Goal: Task Accomplishment & Management: Complete application form

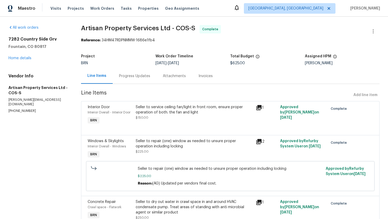
click at [160, 108] on div "Seller to service ceiling fan/light in front room, ensure proper operation of b…" at bounding box center [194, 110] width 117 height 11
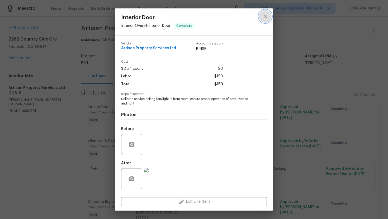
click at [265, 18] on icon "close" at bounding box center [265, 16] width 6 height 6
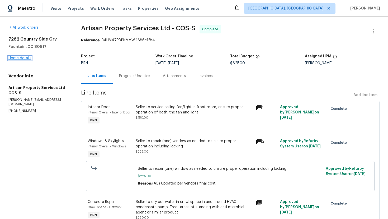
click at [26, 58] on link "Home details" at bounding box center [19, 58] width 23 height 4
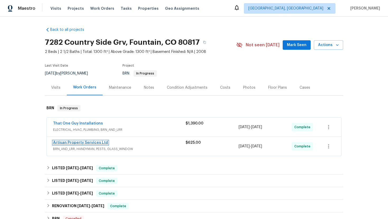
click at [69, 144] on link "Artisan Property Services Ltd" at bounding box center [80, 143] width 55 height 4
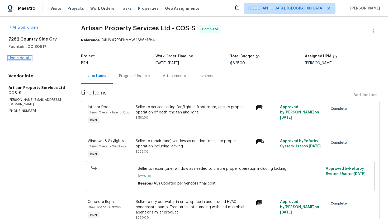
click at [26, 57] on link "Home details" at bounding box center [19, 58] width 23 height 4
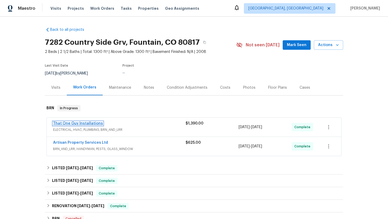
click at [62, 122] on link "That One Guy Installations" at bounding box center [78, 124] width 50 height 4
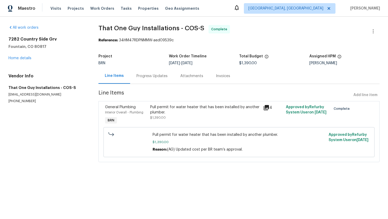
click at [16, 62] on div "All work orders 7282 Country Side Grv Fountain, CO 80817 Home details Vendor In…" at bounding box center [46, 64] width 77 height 79
click at [15, 60] on div "7282 Country Side Grv Fountain, CO 80817 Home details" at bounding box center [46, 49] width 77 height 24
click at [22, 59] on link "Home details" at bounding box center [19, 58] width 23 height 4
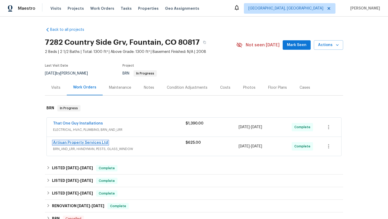
click at [89, 142] on link "Artisan Property Services Ltd" at bounding box center [80, 143] width 55 height 4
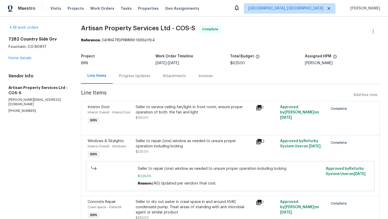
click at [137, 82] on div "Progress Updates" at bounding box center [135, 76] width 44 height 16
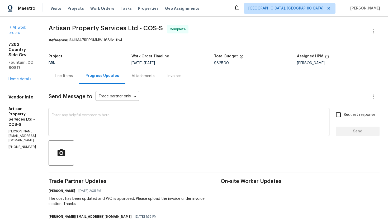
click at [67, 79] on div "Line Items" at bounding box center [64, 76] width 31 height 16
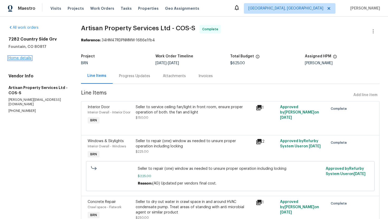
click at [27, 58] on link "Home details" at bounding box center [19, 58] width 23 height 4
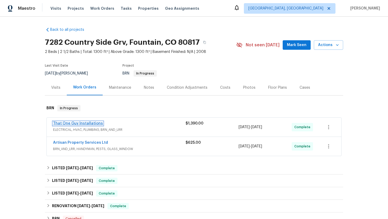
click at [88, 122] on link "That One Guy Installations" at bounding box center [78, 124] width 50 height 4
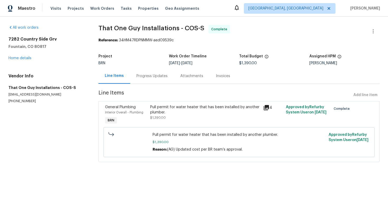
click at [209, 118] on div "Pull permit for water heater that has been installed by another plumber. $1,390…" at bounding box center [205, 113] width 110 height 16
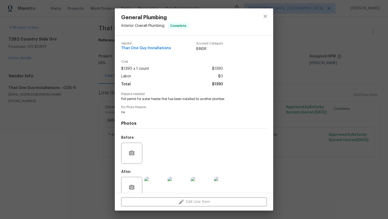
click at [150, 99] on span "Pull permit for water heater that has been installed by another plumber." at bounding box center [186, 99] width 131 height 4
copy span "Pull permit for water heater that has been installed by another plumber."
drag, startPoint x: 121, startPoint y: 49, endPoint x: 172, endPoint y: 48, distance: 52.0
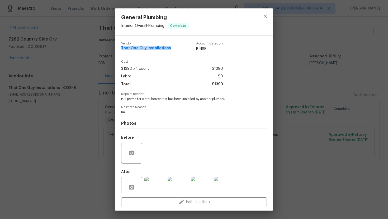
click at [173, 49] on div "Vendor That One Guy Installations Account Category BINSR Cost $1390 x 1 count $…" at bounding box center [194, 115] width 158 height 158
copy span "That One Guy Installations"
click at [141, 100] on span "Pull permit for water heater that has been installed by another plumber." at bounding box center [186, 99] width 131 height 4
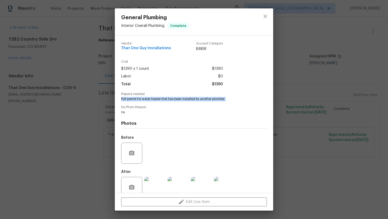
copy span "Pull permit for water heater that has been installed by another plumber."
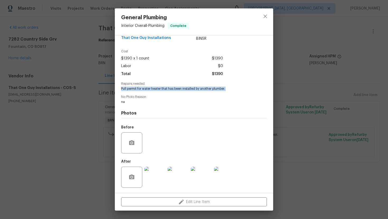
click at [222, 177] on img at bounding box center [224, 177] width 21 height 21
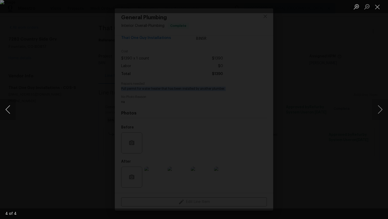
click at [9, 112] on button "Previous image" at bounding box center [8, 109] width 16 height 21
click at [9, 110] on button "Previous image" at bounding box center [8, 109] width 16 height 21
click at [11, 103] on button "Previous image" at bounding box center [8, 109] width 16 height 21
click at [381, 5] on button "Close lightbox" at bounding box center [377, 6] width 11 height 9
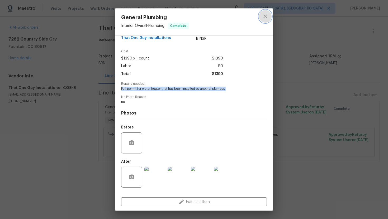
click at [263, 19] on icon "close" at bounding box center [265, 16] width 6 height 6
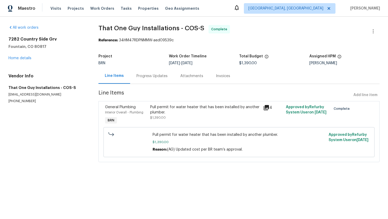
click at [211, 75] on div "Invoices" at bounding box center [222, 76] width 27 height 16
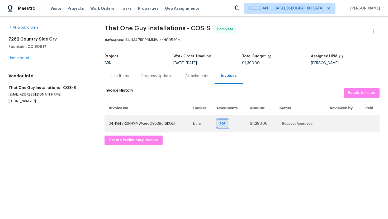
click at [221, 123] on div "PDF" at bounding box center [222, 124] width 11 height 8
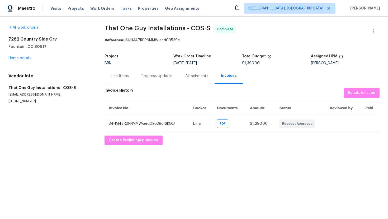
click at [127, 77] on div "Line Items" at bounding box center [120, 76] width 18 height 5
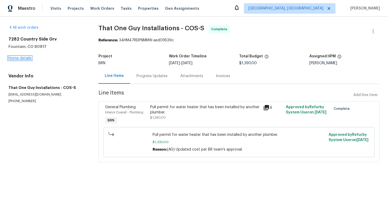
click at [29, 58] on link "Home details" at bounding box center [19, 58] width 23 height 4
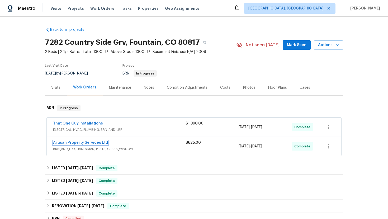
click at [71, 141] on link "Artisan Property Services Ltd" at bounding box center [80, 143] width 55 height 4
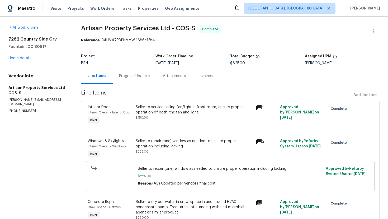
scroll to position [26, 0]
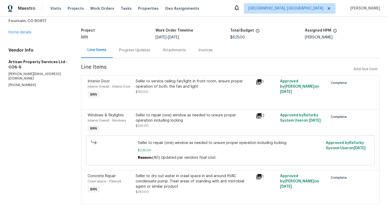
click at [149, 92] on div "Seller to service ceiling fan/light in front room, ensure proper operation of b…" at bounding box center [194, 87] width 117 height 16
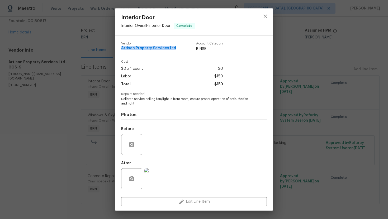
drag, startPoint x: 120, startPoint y: 48, endPoint x: 175, endPoint y: 50, distance: 55.4
click at [176, 50] on div "Vendor Artisan Property Services Ltd Account Category BINSR Cost $0 x 1 count $…" at bounding box center [194, 115] width 158 height 158
copy span "Artisan Property Services Ltd"
click at [73, 95] on div "Interior Door Interior Overall - Interior Door Complete Vendor Artisan Property…" at bounding box center [194, 109] width 388 height 219
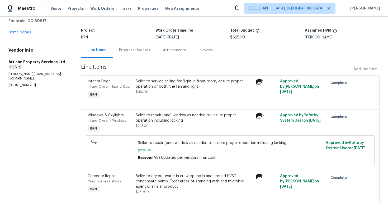
click at [183, 93] on div "Seller to service ceiling fan/light in front room, ensure proper operation of b…" at bounding box center [194, 87] width 117 height 16
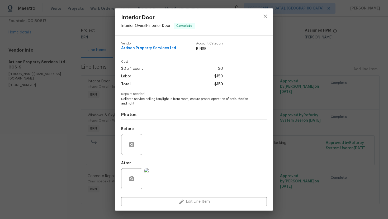
click at [164, 99] on span "Seller to service ceiling fan/light in front room, ensure proper operation of b…" at bounding box center [186, 101] width 131 height 9
copy span "Seller to service ceiling fan/light in front room, ensure proper operation of b…"
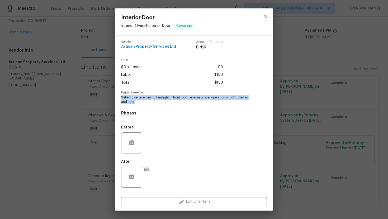
click at [154, 180] on img at bounding box center [154, 177] width 21 height 21
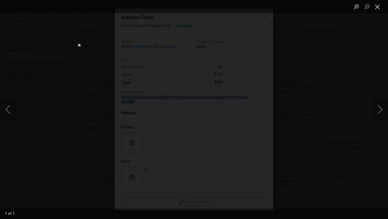
click at [374, 7] on button "Close lightbox" at bounding box center [377, 6] width 11 height 9
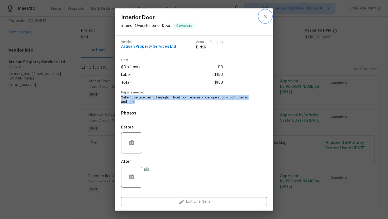
click at [265, 19] on icon "close" at bounding box center [265, 16] width 6 height 6
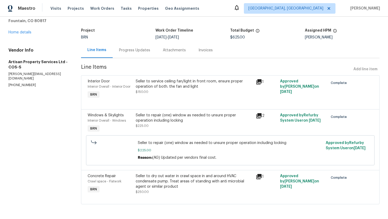
click at [175, 114] on div "Seller to repair (one) window as needed to unsure proper operation including lo…" at bounding box center [194, 118] width 117 height 11
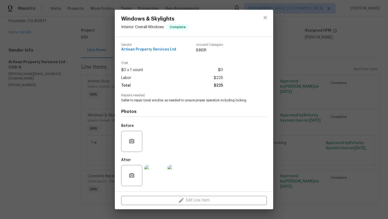
click at [162, 100] on span "Seller to repair (one) window as needed to unsure proper operation including lo…" at bounding box center [186, 100] width 131 height 4
copy span "Seller to repair (one) window as needed to unsure proper operation including lo…"
click at [182, 174] on img at bounding box center [177, 175] width 21 height 21
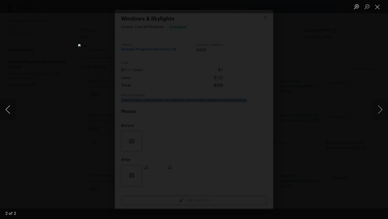
click at [12, 107] on button "Previous image" at bounding box center [8, 109] width 16 height 21
click at [374, 9] on button "Close lightbox" at bounding box center [377, 6] width 11 height 9
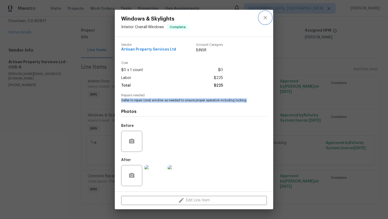
click at [262, 20] on icon "close" at bounding box center [265, 18] width 6 height 6
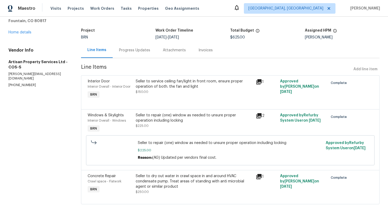
click at [180, 180] on div "Seller to dry out water in crawl space in and around HVAC condensate pump. Trea…" at bounding box center [194, 182] width 117 height 16
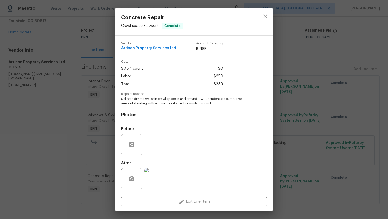
click at [178, 103] on span "Seller to dry out water in crawl space in and around HVAC condensate pump. Trea…" at bounding box center [186, 101] width 131 height 9
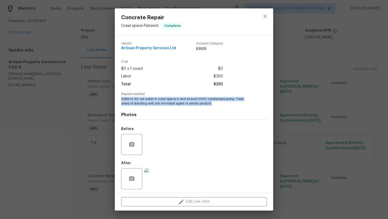
copy span "Seller to dry out water in crawl space in and around HVAC condensate pump. Trea…"
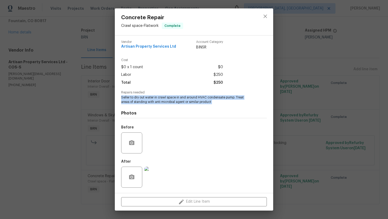
click at [158, 172] on img at bounding box center [154, 177] width 21 height 21
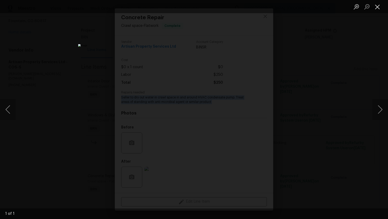
click at [375, 9] on button "Close lightbox" at bounding box center [377, 6] width 11 height 9
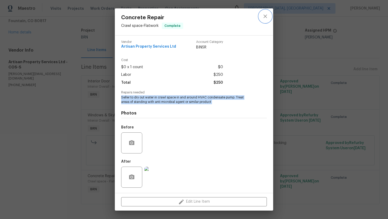
click at [261, 20] on button "close" at bounding box center [265, 16] width 13 height 13
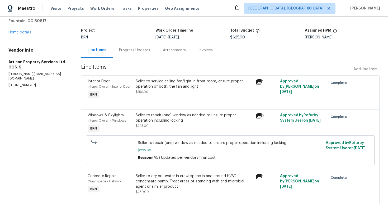
click at [214, 50] on div "Invoices" at bounding box center [205, 50] width 27 height 16
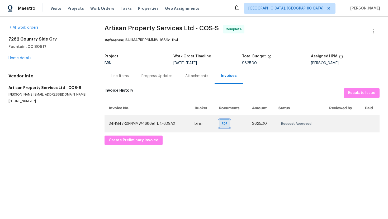
click at [228, 126] on span "PDF" at bounding box center [226, 123] width 8 height 5
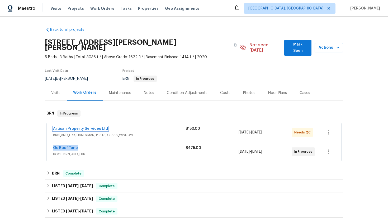
click at [80, 127] on link "Artisan Property Services Ltd" at bounding box center [80, 129] width 55 height 4
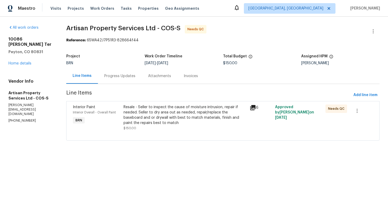
click at [146, 111] on div "Resale - Seller to inspect the cause of moisture intrusion, repair if needed. S…" at bounding box center [184, 115] width 123 height 21
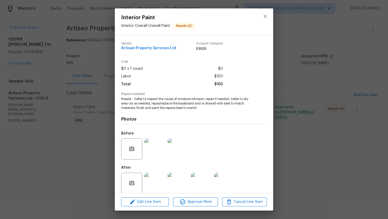
scroll to position [6, 0]
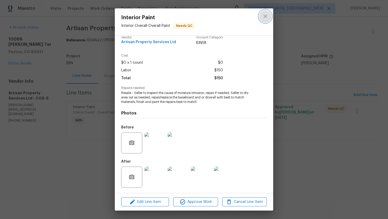
click at [264, 12] on button "close" at bounding box center [265, 16] width 13 height 13
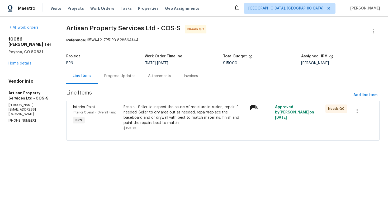
click at [125, 75] on div "Progress Updates" at bounding box center [119, 76] width 31 height 5
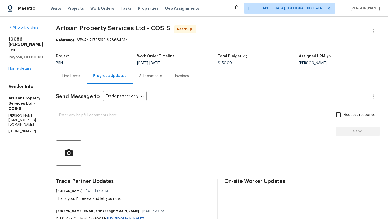
click at [68, 78] on div "Line Items" at bounding box center [71, 76] width 18 height 5
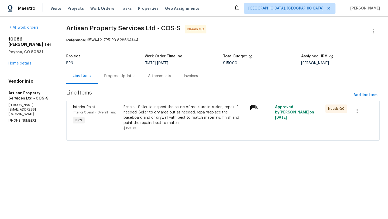
click at [169, 126] on div "Resale - Seller to inspect the cause of moisture intrusion, repair if needed. S…" at bounding box center [184, 118] width 123 height 26
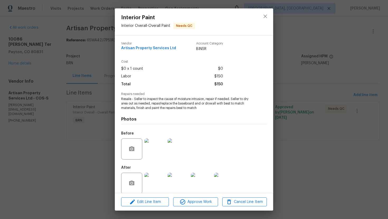
scroll to position [6, 0]
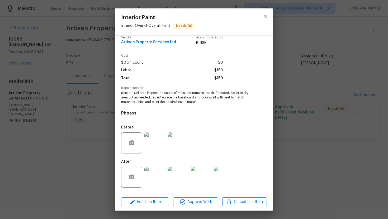
click at [268, 8] on div at bounding box center [265, 21] width 16 height 27
click at [265, 17] on icon "close" at bounding box center [265, 16] width 6 height 6
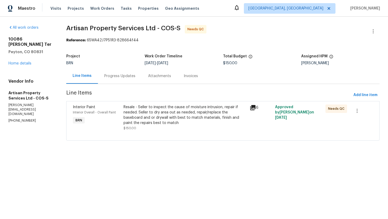
click at [208, 111] on div "Resale - Seller to inspect the cause of moisture intrusion, repair if needed. S…" at bounding box center [184, 115] width 123 height 21
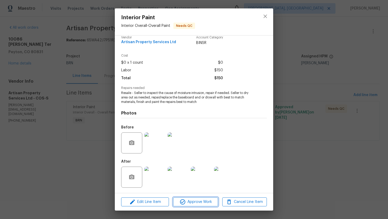
click at [196, 203] on span "Approve Work" at bounding box center [195, 202] width 41 height 7
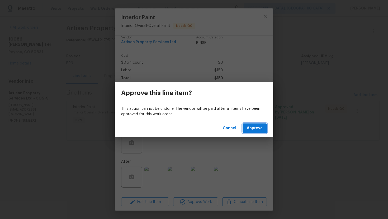
click at [251, 130] on span "Approve" at bounding box center [255, 128] width 16 height 7
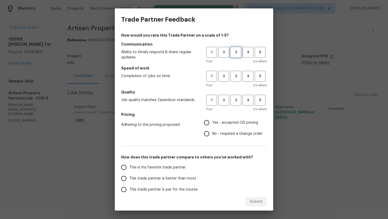
click at [235, 47] on button "3" at bounding box center [235, 52] width 11 height 11
click at [234, 77] on span "3" at bounding box center [236, 76] width 10 height 6
click at [235, 98] on span "3" at bounding box center [236, 100] width 10 height 6
click at [213, 131] on span "No - required a change order" at bounding box center [237, 134] width 50 height 6
click at [212, 131] on input "No - required a change order" at bounding box center [206, 133] width 11 height 11
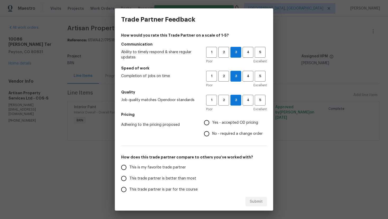
radio input "true"
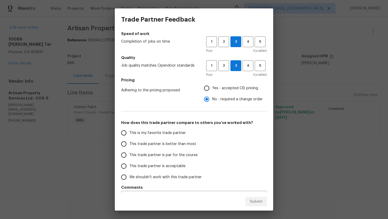
scroll to position [36, 0]
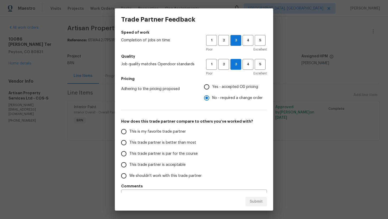
click at [172, 152] on span "This trade partner is par for the course" at bounding box center [163, 154] width 68 height 6
click at [129, 152] on input "This trade partner is par for the course" at bounding box center [123, 153] width 11 height 11
radio input "false"
click at [213, 89] on span "Yes - accepted OD pricing" at bounding box center [235, 87] width 46 height 6
click at [212, 89] on input "Yes - accepted OD pricing" at bounding box center [206, 86] width 11 height 11
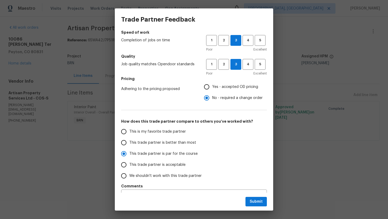
radio input "false"
radio input "true"
click at [255, 202] on span "Submit" at bounding box center [255, 202] width 13 height 7
radio input "false"
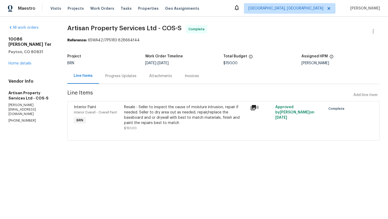
click at [120, 75] on div "Progress Updates" at bounding box center [120, 76] width 31 height 5
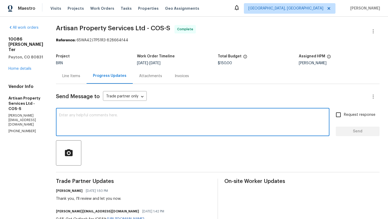
click at [144, 120] on textarea at bounding box center [192, 123] width 267 height 18
paste textarea "WO is approved. Please upload the invoice under invoice section. Thanks!"
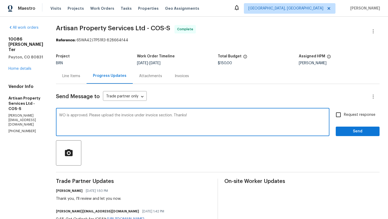
type textarea "WO is approved. Please upload the invoice under invoice section. Thanks!"
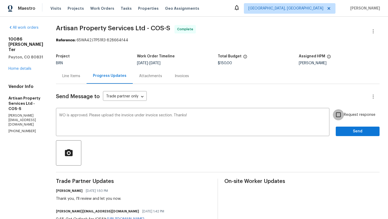
click at [340, 117] on input "Request response" at bounding box center [338, 114] width 11 height 11
checkbox input "true"
click at [344, 127] on button "Send" at bounding box center [357, 132] width 44 height 10
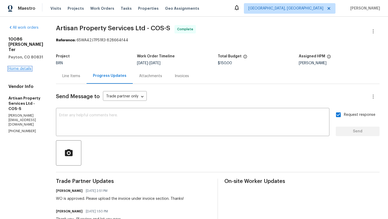
click at [15, 71] on link "Home details" at bounding box center [19, 69] width 23 height 4
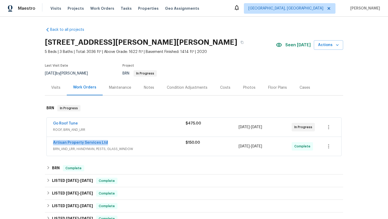
drag, startPoint x: 49, startPoint y: 142, endPoint x: 114, endPoint y: 142, distance: 64.3
click at [114, 142] on div "Artisan Property Services Ltd BRN_AND_LRR, HANDYMAN, PESTS, GLASS_WINDOW $150.0…" at bounding box center [194, 146] width 294 height 19
copy link "Artisan Property Services Ltd"
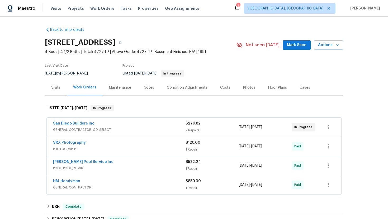
scroll to position [87, 0]
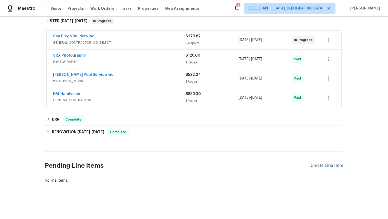
click at [324, 167] on div "Create Line Item" at bounding box center [326, 165] width 32 height 5
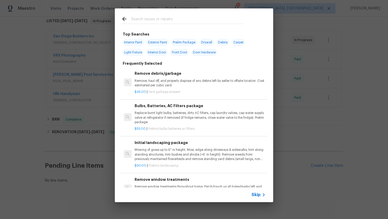
click at [260, 193] on span "Skip" at bounding box center [255, 195] width 9 height 5
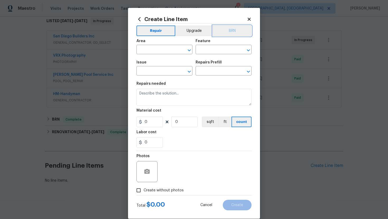
click at [240, 26] on button "BRN" at bounding box center [232, 31] width 39 height 11
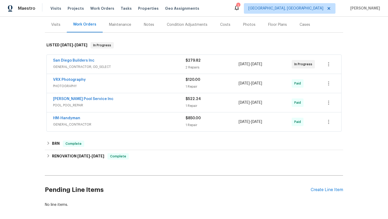
scroll to position [63, 0]
click at [98, 104] on span "POOL, POOL_REPAIR" at bounding box center [119, 105] width 132 height 5
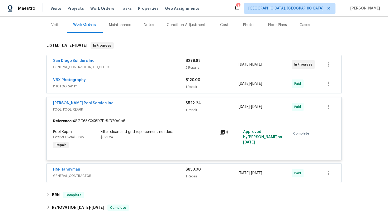
click at [136, 68] on span "GENERAL_CONTRACTOR, OD_SELECT" at bounding box center [119, 67] width 132 height 5
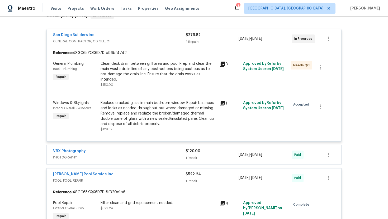
scroll to position [113, 0]
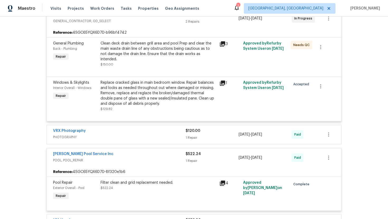
click at [123, 128] on div "VRX Photography" at bounding box center [119, 131] width 132 height 6
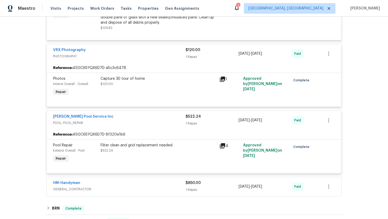
scroll to position [206, 0]
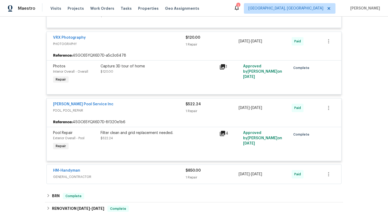
click at [105, 168] on div "HM-Handyman" at bounding box center [119, 171] width 132 height 6
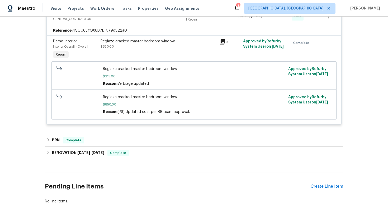
scroll to position [381, 0]
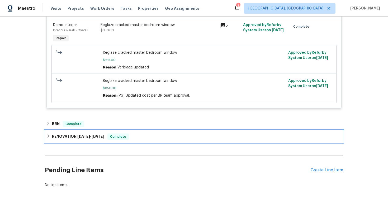
click at [92, 136] on div "RENOVATION 1/2/25 - 2/6/25 Complete" at bounding box center [194, 137] width 298 height 13
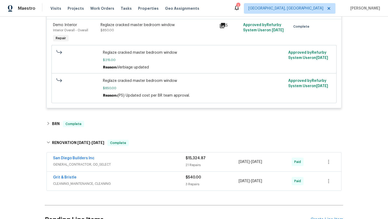
click at [118, 162] on span "GENERAL_CONTRACTOR, OD_SELECT" at bounding box center [119, 164] width 132 height 5
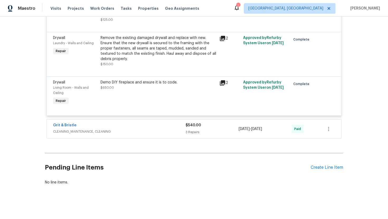
scroll to position [1446, 0]
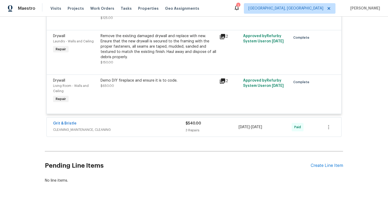
click at [122, 124] on div "Grit & Bristle" at bounding box center [119, 124] width 132 height 6
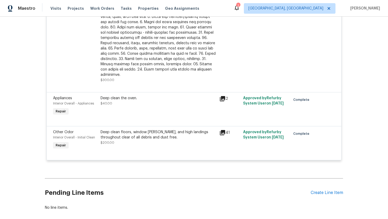
scroll to position [1610, 0]
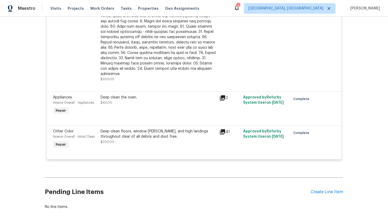
click at [162, 135] on div "Deep clean floors, window sills, and high landings throughout clear of all debr…" at bounding box center [158, 134] width 116 height 11
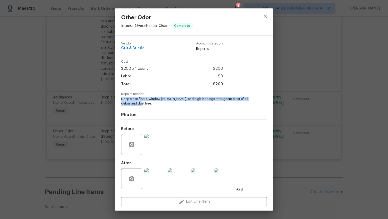
drag, startPoint x: 120, startPoint y: 100, endPoint x: 140, endPoint y: 105, distance: 20.7
click at [140, 105] on div "Vendor Grit & Bristle Account Category Repairs Cost $200 x 1 count $200 Labor $…" at bounding box center [194, 115] width 158 height 158
copy span "Deep clean floors, window sills, and high landings throughout clear of all debr…"
click at [31, 127] on div "Other Odor Interior Overall - Initial Clean Complete Vendor Grit & Bristle Acco…" at bounding box center [194, 109] width 388 height 219
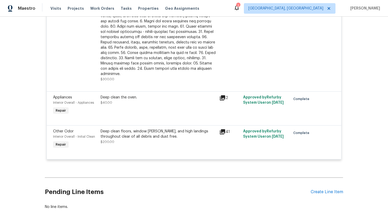
scroll to position [1636, 0]
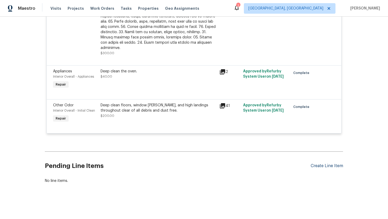
click at [334, 165] on div "Create Line Item" at bounding box center [326, 166] width 32 height 5
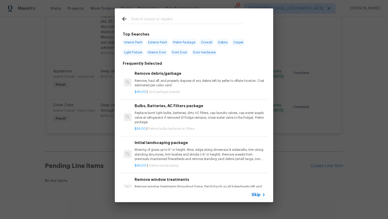
click at [254, 195] on span "Skip" at bounding box center [255, 195] width 9 height 5
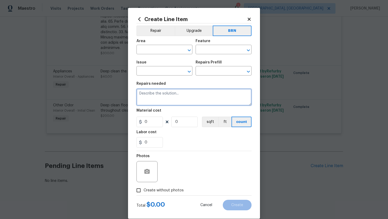
click at [190, 103] on textarea at bounding box center [193, 97] width 115 height 17
paste textarea "Deep clean floors, window sills, and high landings throughout clear of all debr…"
click at [139, 94] on textarea "Deep clean floors, window sills, and high landings throughout clear of all debr…" at bounding box center [193, 97] width 115 height 17
type textarea "Revist - Deep clean floors, window [PERSON_NAME], and high landings throughout …"
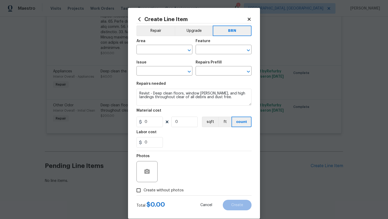
click at [156, 55] on span "Area ​" at bounding box center [164, 46] width 56 height 21
click at [155, 53] on input "text" at bounding box center [156, 50] width 41 height 8
type input "c"
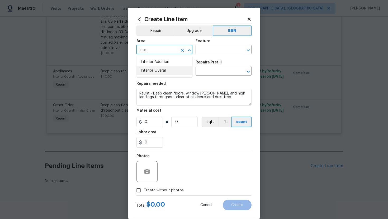
click at [163, 71] on li "Interior Overall" at bounding box center [164, 70] width 56 height 9
type input "Interior Overall"
click at [205, 52] on input "text" at bounding box center [215, 50] width 41 height 8
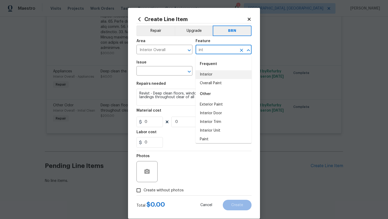
click at [206, 75] on li "Interior" at bounding box center [223, 74] width 56 height 9
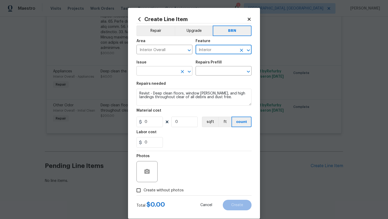
type input "Interior"
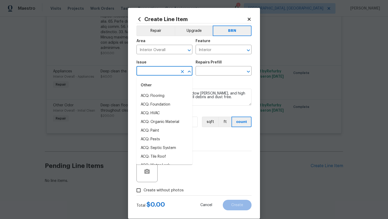
click at [159, 71] on input "text" at bounding box center [156, 72] width 41 height 8
click at [167, 106] on li "Concrete Repair" at bounding box center [164, 104] width 56 height 9
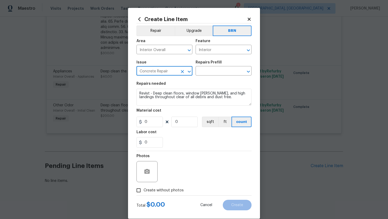
type input "Concrete Repair"
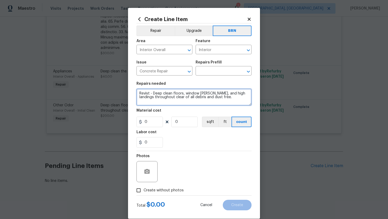
drag, startPoint x: 138, startPoint y: 94, endPoint x: 205, endPoint y: 105, distance: 67.1
click at [205, 105] on textarea "Revist - Deep clean floors, window [PERSON_NAME], and high landings throughout …" at bounding box center [193, 97] width 115 height 17
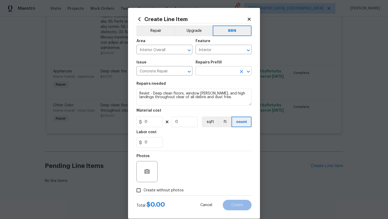
click at [213, 74] on input "text" at bounding box center [215, 72] width 41 height 8
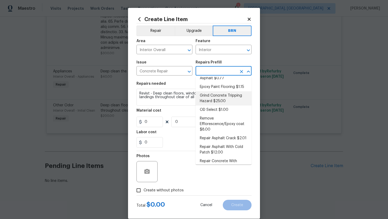
scroll to position [28, 0]
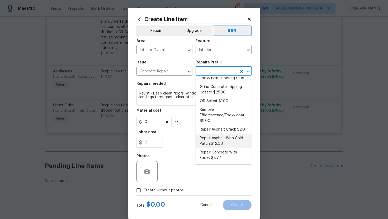
click at [208, 138] on li "Repair Asphalt With Cold Patch $12.00" at bounding box center [223, 141] width 56 height 14
type input "Flatwork"
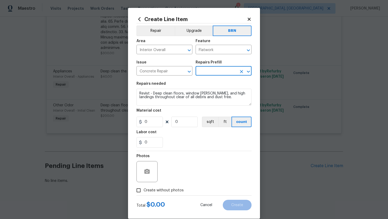
type input "Repair Asphalt With Cold Patch $12.00"
type textarea "Prep and clean the hole/indentation in the asphalt thoroughly. Apply an asphalt…"
type input "12"
type input "1"
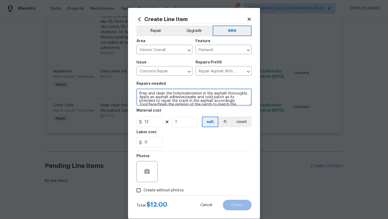
scroll to position [11, 0]
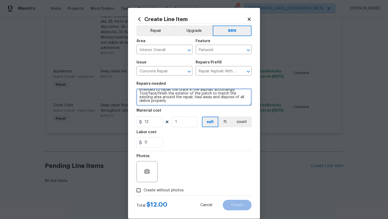
drag, startPoint x: 138, startPoint y: 94, endPoint x: 176, endPoint y: 111, distance: 41.9
click at [177, 111] on section "Repairs needed Prep and clean the hole/indentation in the asphalt thoroughly. A…" at bounding box center [193, 115] width 115 height 72
paste textarea "Revist - Deep clean floors, window sills, and high landings throughout clear of…"
type textarea "Revist - Deep clean floors, window [PERSON_NAME], and high landings throughout …"
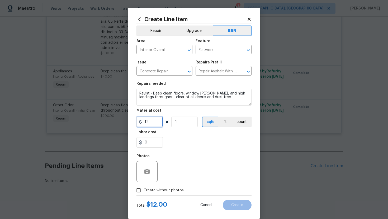
click at [152, 123] on input "12" at bounding box center [149, 122] width 26 height 11
type input "1"
click at [201, 156] on div "Photos" at bounding box center [193, 168] width 115 height 34
click at [241, 128] on section "Repairs needed Revist - Deep clean floors, window sills, and high landings thro…" at bounding box center [193, 115] width 115 height 72
click at [241, 123] on button "count" at bounding box center [242, 122] width 20 height 11
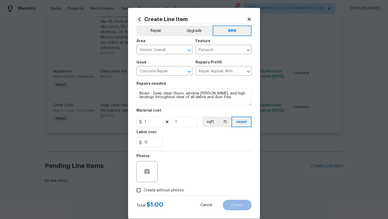
click at [193, 165] on div "Photos" at bounding box center [193, 168] width 115 height 34
click at [153, 192] on span "Create without photos" at bounding box center [163, 191] width 40 height 6
click at [143, 192] on input "Create without photos" at bounding box center [138, 191] width 10 height 10
checkbox input "true"
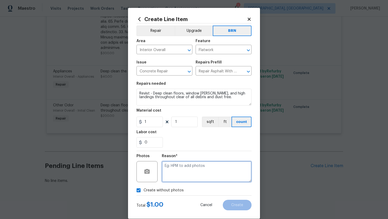
click at [182, 174] on textarea at bounding box center [207, 171] width 90 height 21
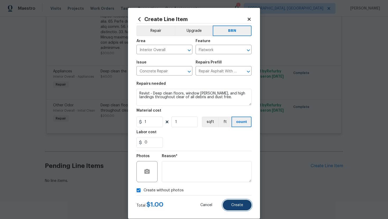
click at [233, 207] on span "Create" at bounding box center [237, 206] width 12 height 4
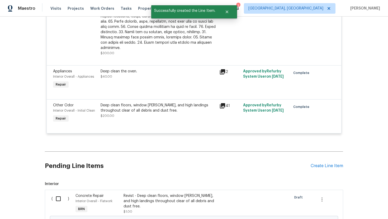
scroll to position [1696, 0]
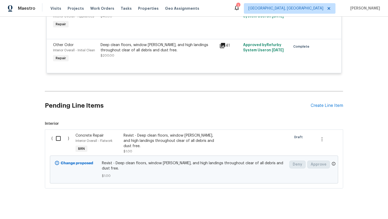
click at [57, 138] on input "checkbox" at bounding box center [60, 138] width 15 height 11
checkbox input "true"
click at [343, 205] on span "Create Work Order" at bounding box center [357, 206] width 35 height 7
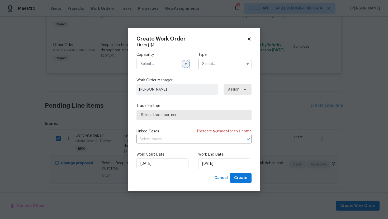
click at [185, 65] on icon "button" at bounding box center [186, 64] width 4 height 4
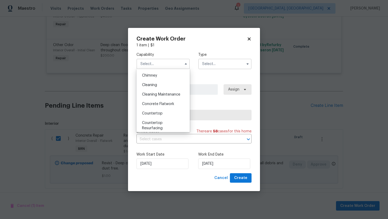
scroll to position [66, 0]
click at [170, 95] on span "Cleaning Maintenance" at bounding box center [161, 95] width 38 height 4
type input "Cleaning Maintenance"
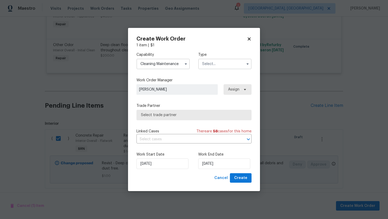
click at [212, 66] on input "text" at bounding box center [224, 64] width 53 height 11
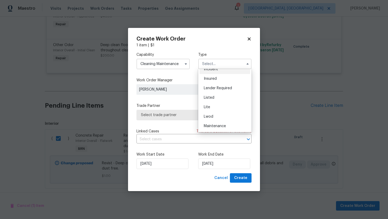
scroll to position [120, 0]
click at [217, 97] on div "Resale" at bounding box center [224, 97] width 51 height 9
type input "Resale"
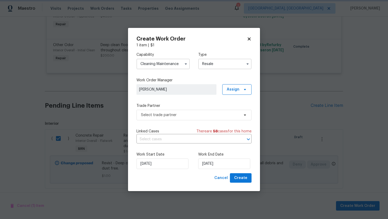
scroll to position [0, 0]
click at [182, 138] on input "text" at bounding box center [186, 140] width 100 height 8
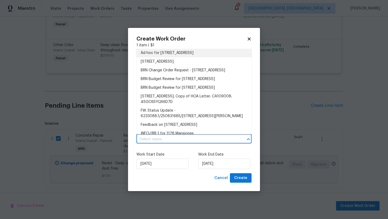
click at [191, 55] on li "Ad hoc for 1128 Mansiones Ln, Chula Vista, CA 91910" at bounding box center [193, 53] width 115 height 9
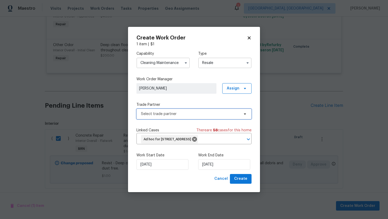
click at [184, 112] on span "Select trade partner" at bounding box center [190, 114] width 98 height 5
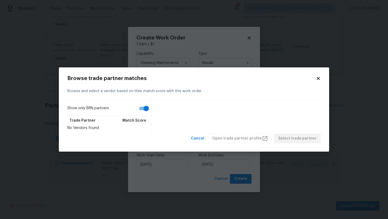
click at [149, 108] on input "Show only BRN partners" at bounding box center [146, 109] width 30 height 10
checkbox input "false"
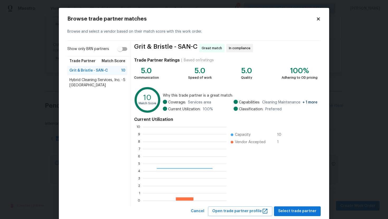
scroll to position [74, 84]
click at [98, 79] on span "Hybrid Cleaning Services, Inc. - SAN-C" at bounding box center [96, 83] width 54 height 11
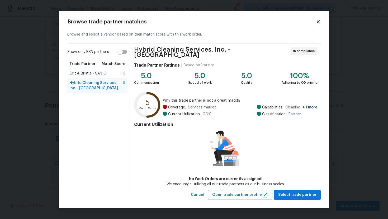
click at [92, 74] on span "Grit & Bristle - SAN-C" at bounding box center [87, 73] width 37 height 5
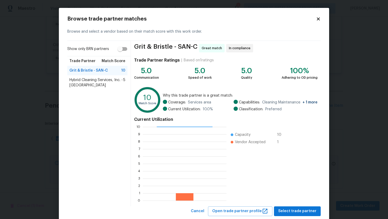
scroll to position [13, 0]
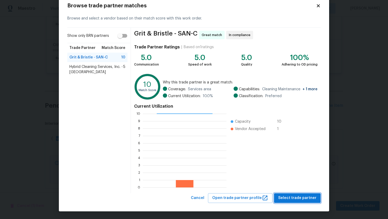
click at [297, 196] on span "Select trade partner" at bounding box center [297, 198] width 38 height 7
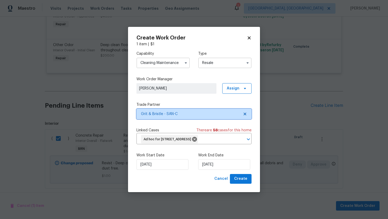
scroll to position [0, 0]
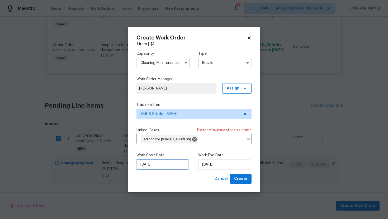
click at [147, 169] on input "[DATE]" at bounding box center [162, 165] width 52 height 11
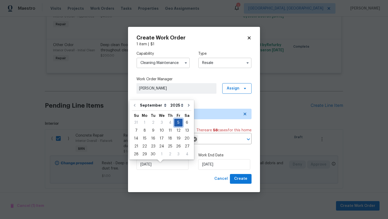
click at [177, 122] on div "5" at bounding box center [178, 122] width 8 height 7
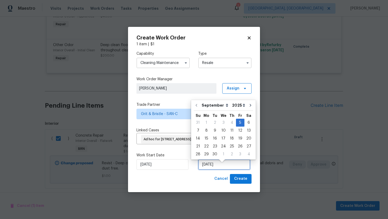
click at [208, 170] on input "[DATE]" at bounding box center [224, 165] width 52 height 11
click at [205, 133] on div "8" at bounding box center [206, 130] width 8 height 7
type input "[DATE]"
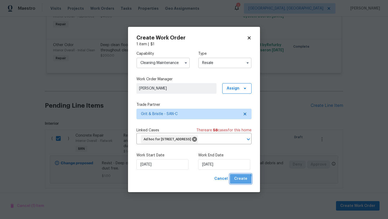
click at [236, 182] on span "Create" at bounding box center [240, 179] width 13 height 7
checkbox input "false"
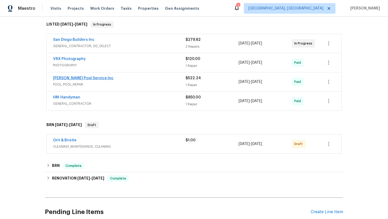
scroll to position [95, 0]
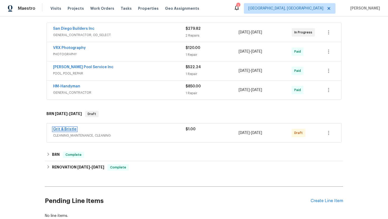
click at [69, 129] on link "Grit & Bristle" at bounding box center [64, 130] width 23 height 4
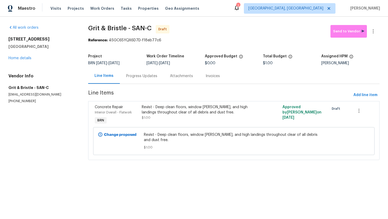
click at [150, 79] on div "Progress Updates" at bounding box center [142, 76] width 44 height 16
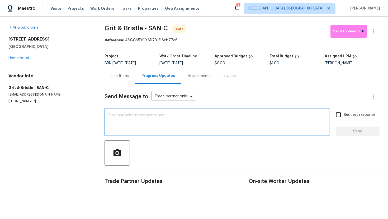
click at [152, 116] on textarea at bounding box center [217, 123] width 218 height 18
paste textarea "Hey! This is Ajay with Opendoor. I’m confirming a BRN Work Order for the proper…"
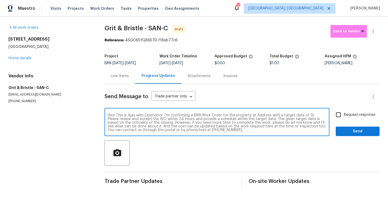
click at [261, 115] on textarea "Hey! This is Ajay with Opendoor. I’m confirming a BRN Work Order for the proper…" at bounding box center [217, 123] width 218 height 18
paste textarea "[STREET_ADDRESS]"
click at [146, 119] on textarea "Hey! This is Ajay with Opendoor. I’m confirming a BRN Work Order for the proper…" at bounding box center [217, 123] width 218 height 18
type textarea "Hey! This is Ajay with Opendoor. I’m confirming a BRN Work Order for the proper…"
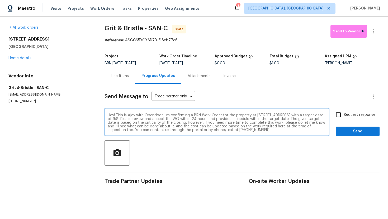
click at [336, 118] on input "Request response" at bounding box center [338, 114] width 11 height 11
checkbox input "true"
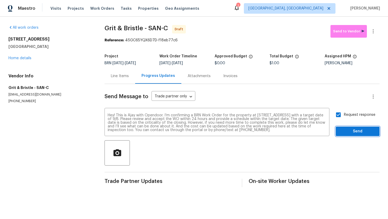
click at [345, 131] on span "Send" at bounding box center [357, 131] width 35 height 7
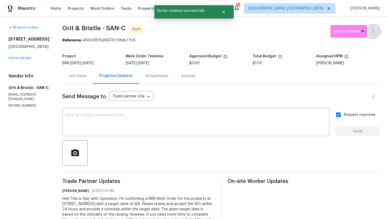
click at [375, 34] on icon "button" at bounding box center [373, 31] width 6 height 6
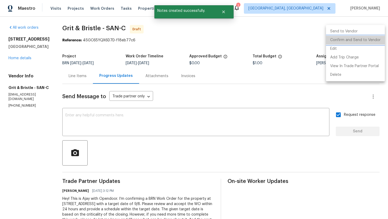
click at [374, 39] on li "Confirm and Send to Vendor" at bounding box center [355, 40] width 59 height 9
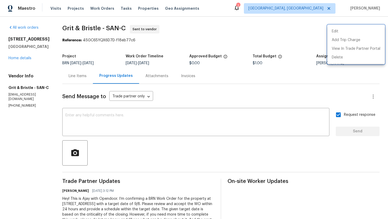
click at [81, 78] on div at bounding box center [194, 109] width 388 height 219
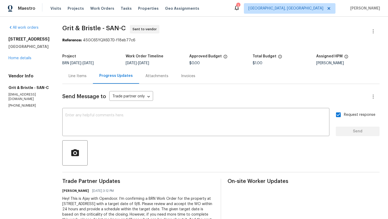
click at [76, 76] on div "Line Items" at bounding box center [78, 76] width 18 height 5
